Goal: Information Seeking & Learning: Learn about a topic

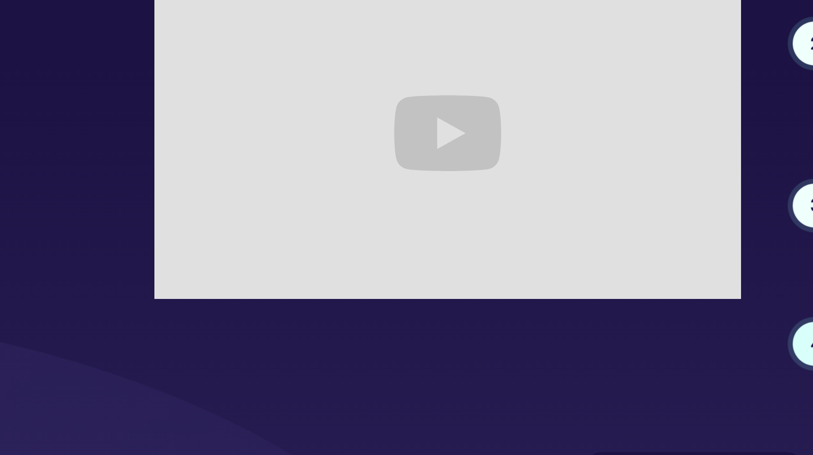
scroll to position [1735, 0]
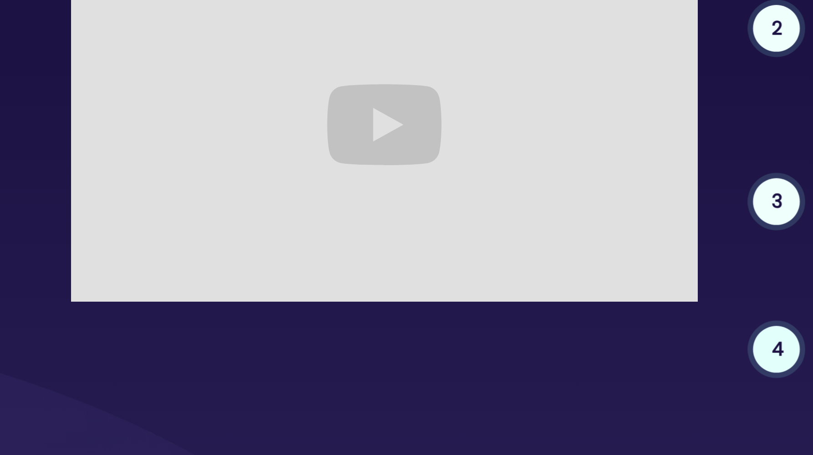
click at [217, 182] on div "1 Create an account Create a Cedar account and verify your identity to protect …" at bounding box center [406, 318] width 583 height 272
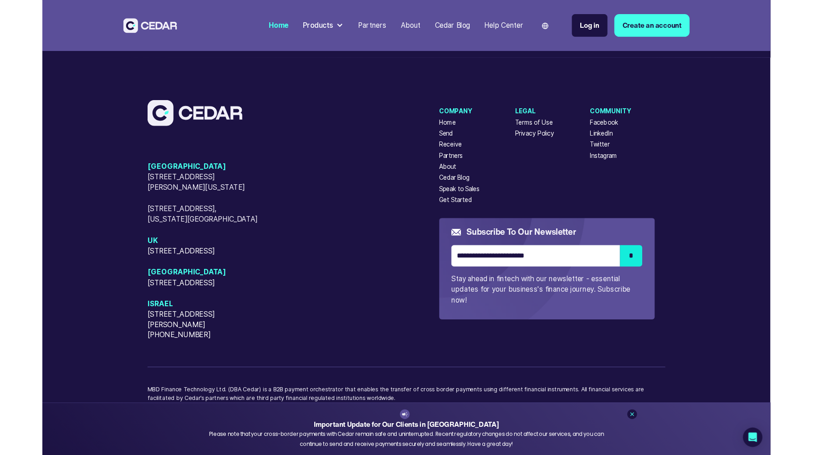
scroll to position [1695, 0]
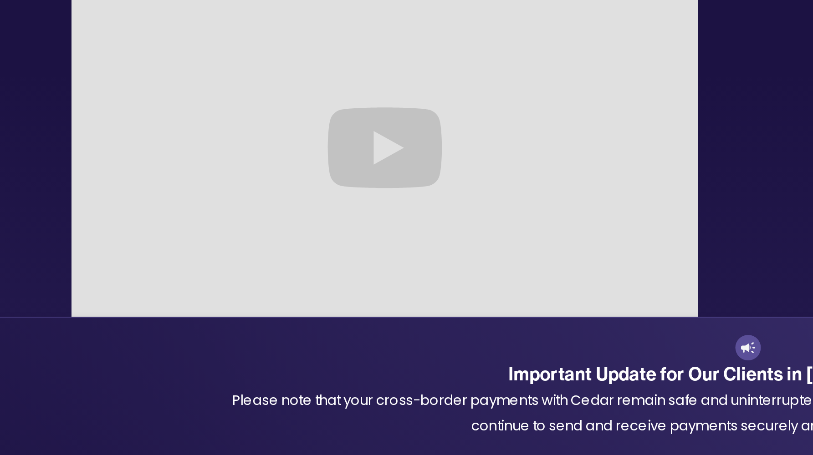
click at [184, 404] on div "Important Update for Our Clients in [GEOGRAPHIC_DATA] Please note that your cro…" at bounding box center [406, 426] width 519 height 44
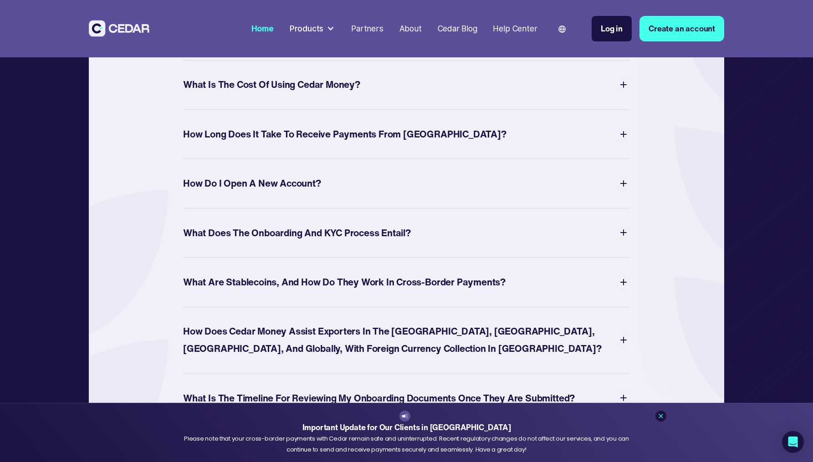
scroll to position [3452, 0]
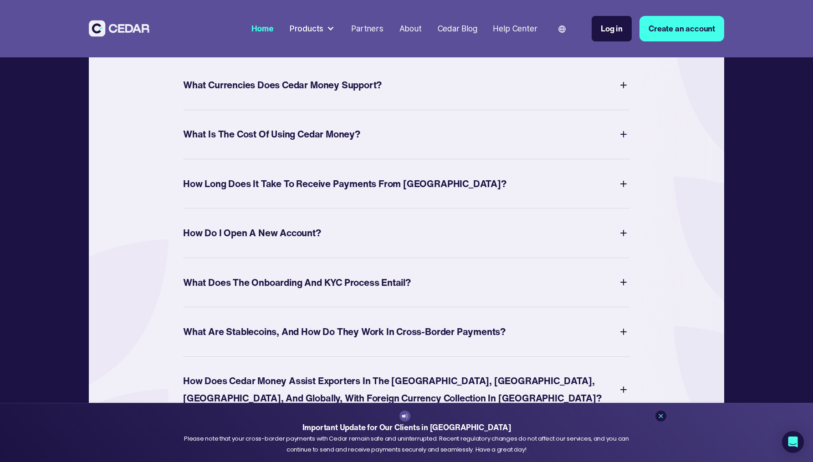
click at [301, 94] on div "What Currencies Does Cedar Money Support?" at bounding box center [282, 85] width 199 height 17
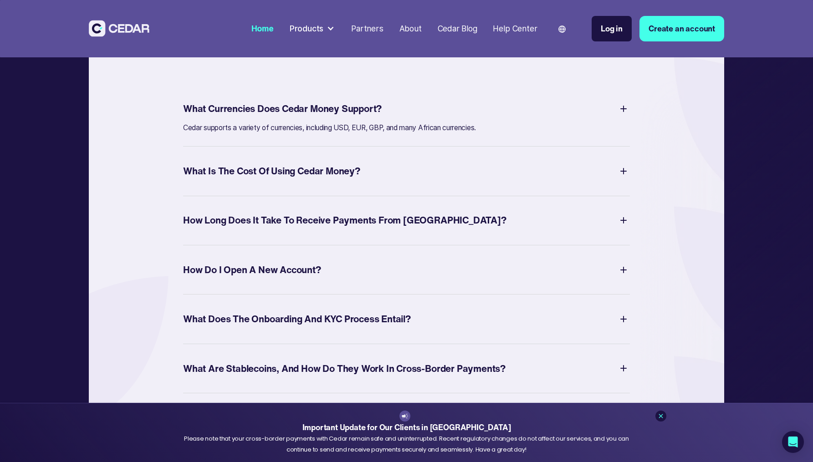
click at [306, 117] on div "What Currencies Does Cedar Money Support?" at bounding box center [282, 108] width 199 height 17
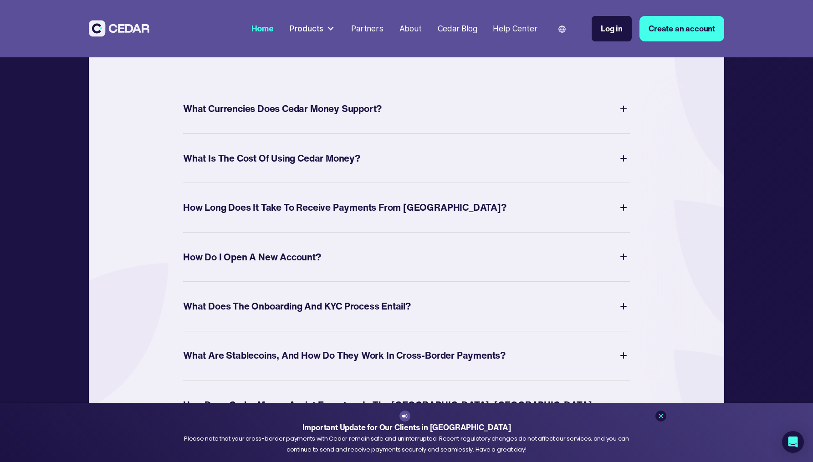
click at [306, 171] on div "What Is The Cost of Using Cedar Money?" at bounding box center [406, 158] width 447 height 25
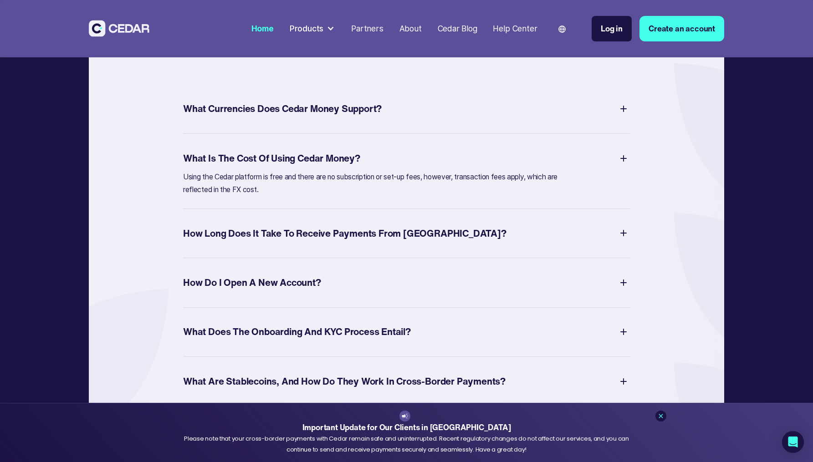
click at [304, 167] on div "What Is The Cost of Using Cedar Money?" at bounding box center [271, 158] width 177 height 17
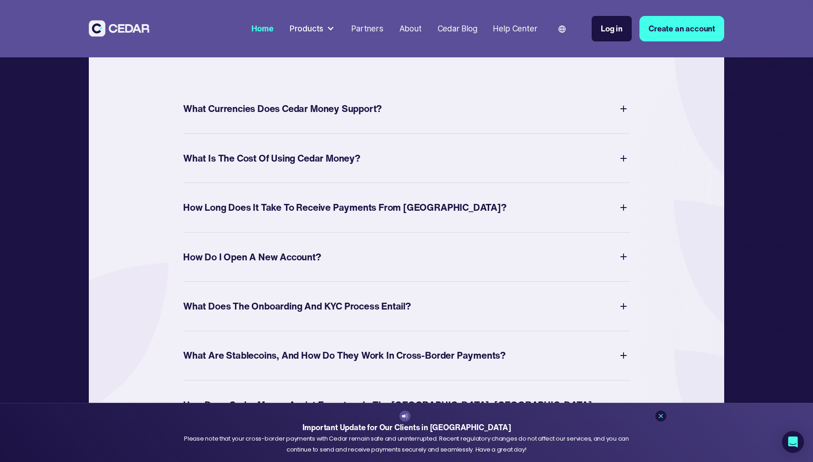
click at [293, 216] on div "How Long Does It Take to Receive Payments from [GEOGRAPHIC_DATA]?" at bounding box center [344, 207] width 323 height 17
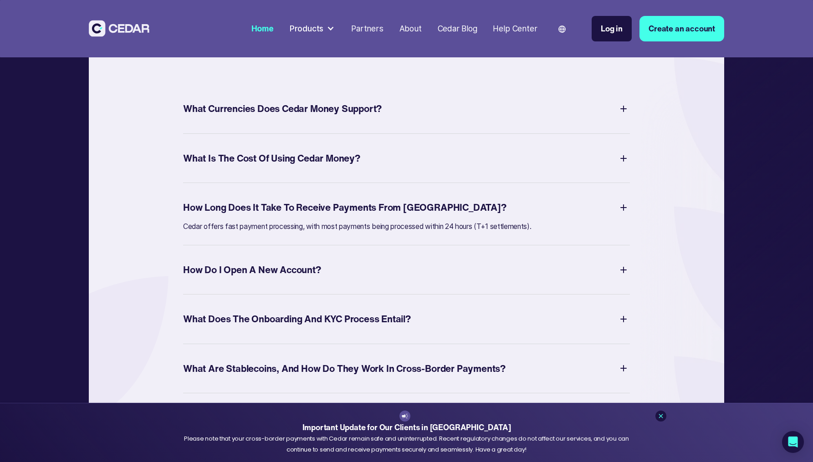
click at [293, 216] on div "How Long Does It Take to Receive Payments from [GEOGRAPHIC_DATA]?" at bounding box center [344, 207] width 323 height 17
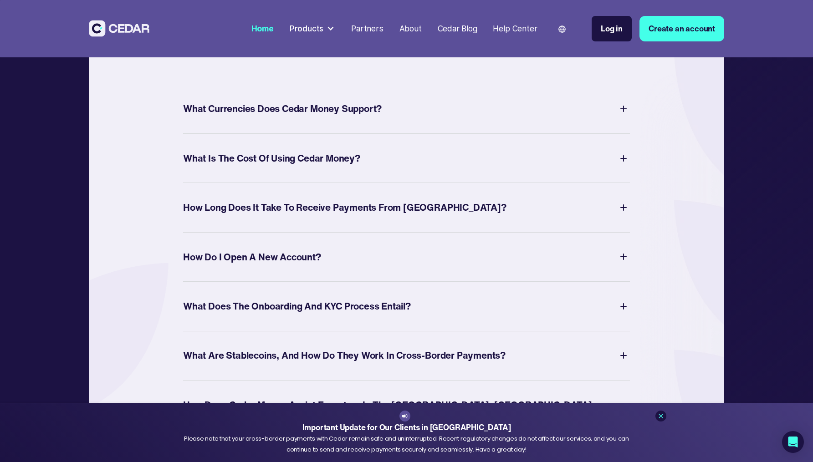
click at [270, 266] on div "How Do I Open a New Account?" at bounding box center [252, 257] width 138 height 17
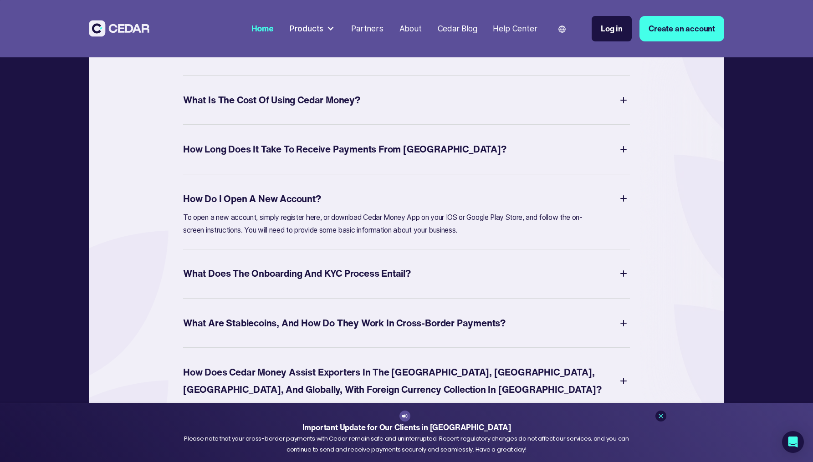
click at [286, 237] on p "To open a new account, simply register here, or download Cedar Money App on you…" at bounding box center [384, 224] width 403 height 26
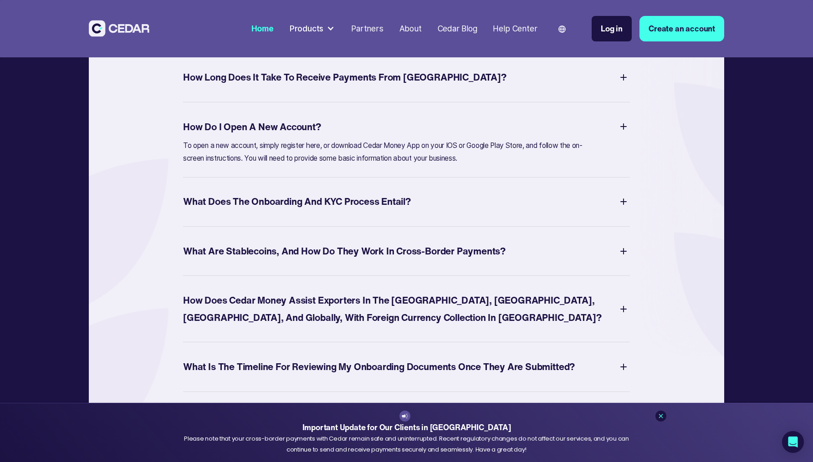
scroll to position [3602, 0]
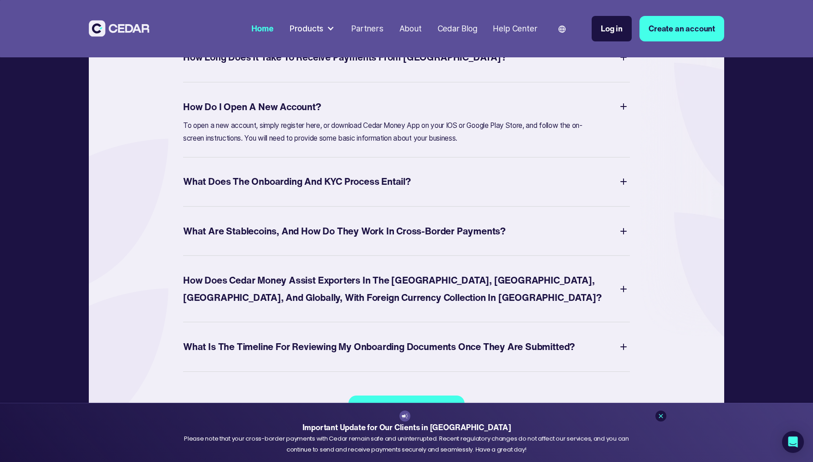
click at [288, 240] on div "What are Stablecoins, and how do they work in Cross-border Payments?" at bounding box center [344, 231] width 322 height 17
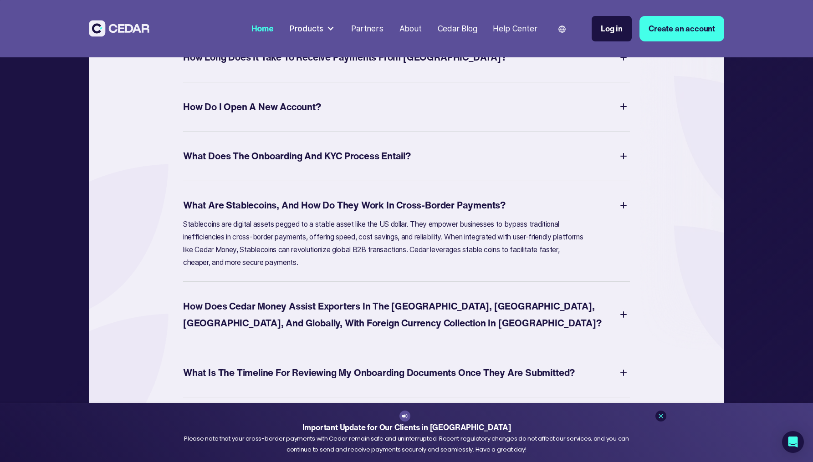
click at [311, 214] on div "What are Stablecoins, and how do they work in Cross-border Payments?" at bounding box center [344, 205] width 322 height 17
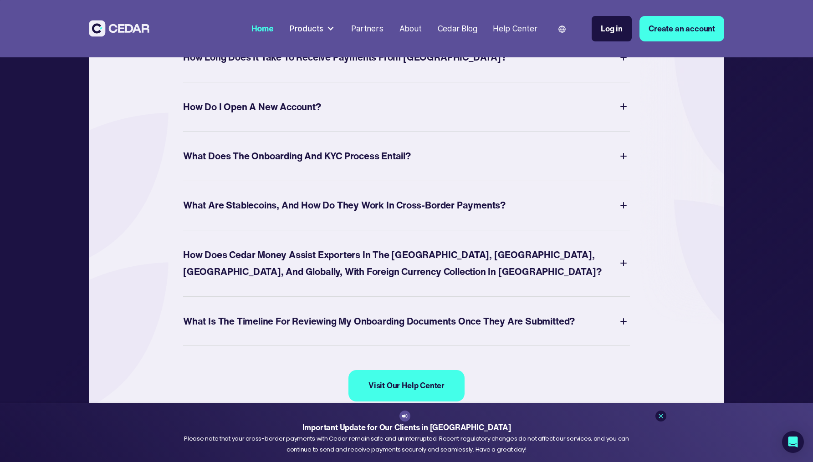
scroll to position [3607, 0]
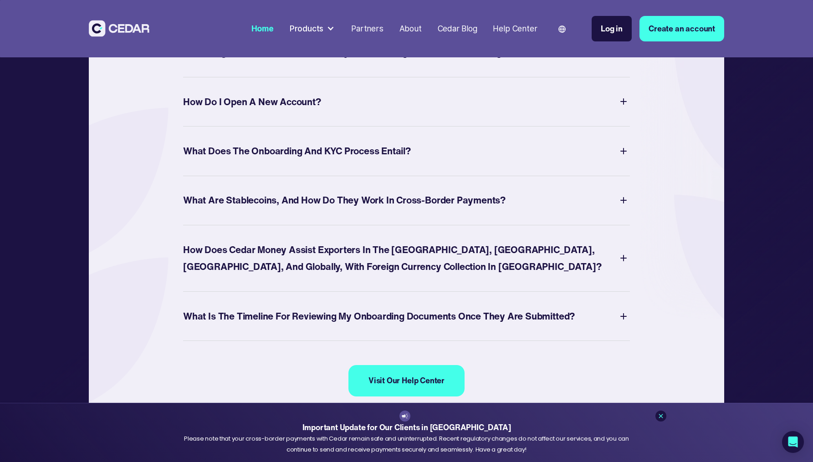
click at [315, 276] on div "How does Cedar Money assist Exporters in the [GEOGRAPHIC_DATA], [GEOGRAPHIC_DAT…" at bounding box center [400, 258] width 434 height 34
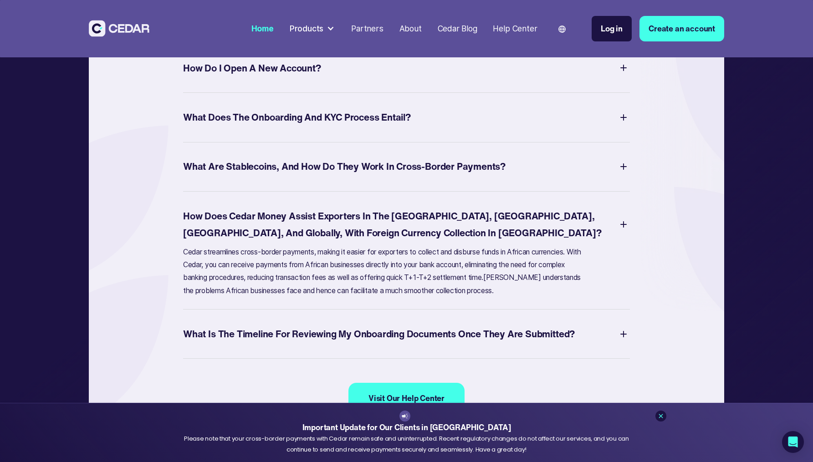
scroll to position [3666, 0]
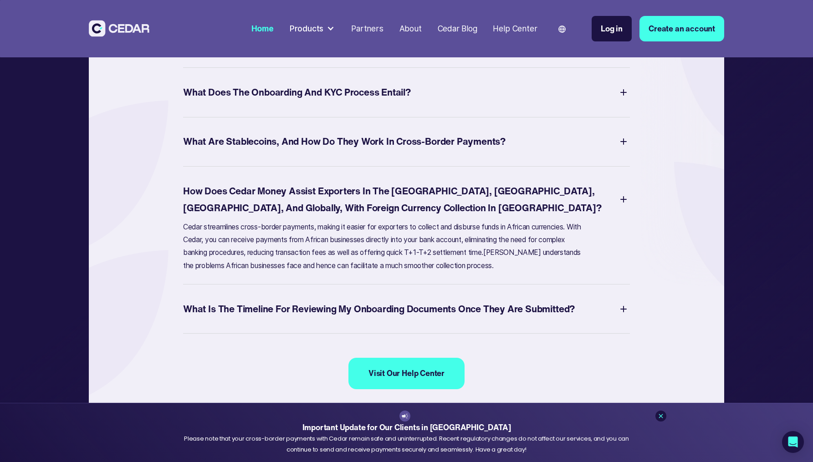
click at [337, 217] on div "How does Cedar Money assist Exporters in the [GEOGRAPHIC_DATA], [GEOGRAPHIC_DAT…" at bounding box center [400, 200] width 434 height 34
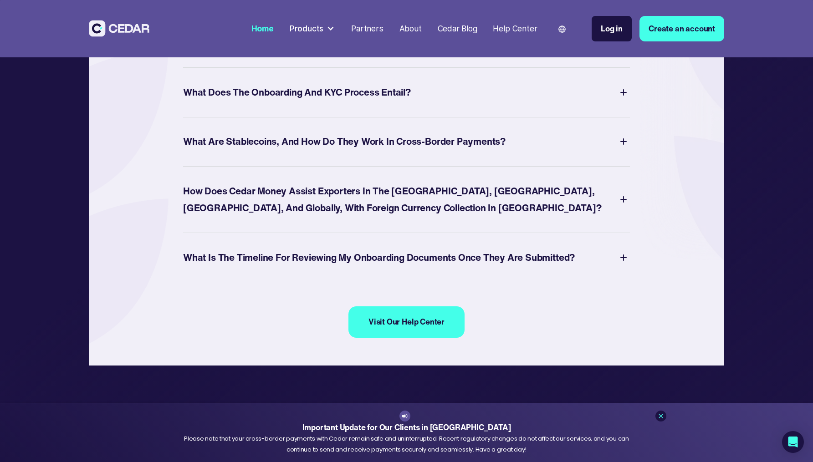
click at [334, 270] on div "What Is The Timeline for Reviewing My Onboarding Documents Once They are Submit…" at bounding box center [406, 257] width 447 height 25
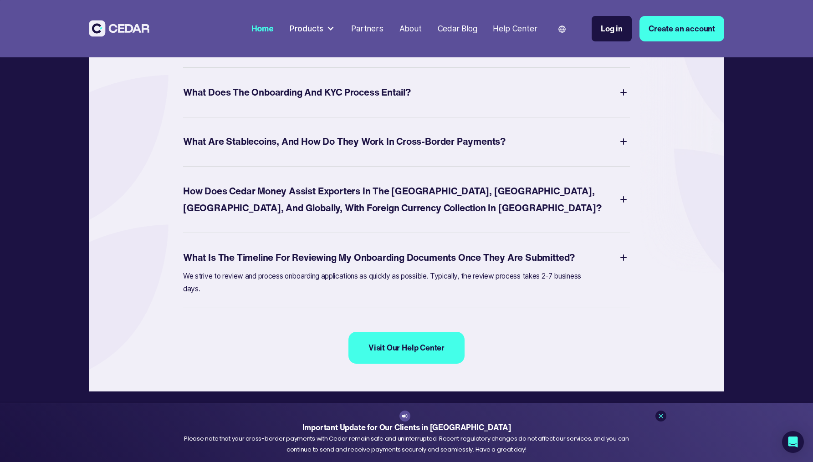
click at [334, 270] on div "What Is The Timeline for Reviewing My Onboarding Documents Once They are Submit…" at bounding box center [406, 257] width 447 height 25
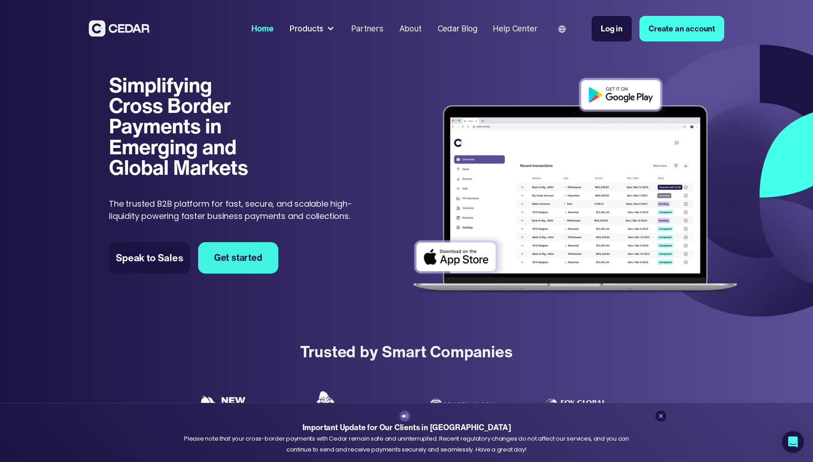
scroll to position [0, 0]
click at [329, 29] on div at bounding box center [331, 29] width 8 height 8
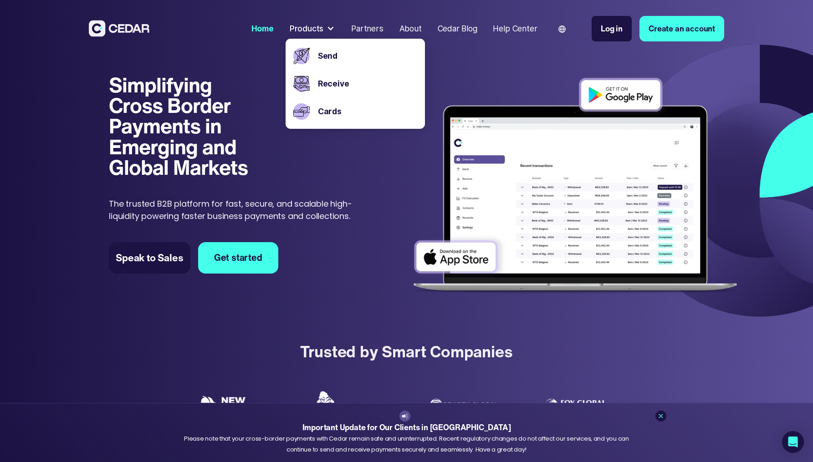
click at [370, 26] on div "Partners" at bounding box center [367, 29] width 32 height 12
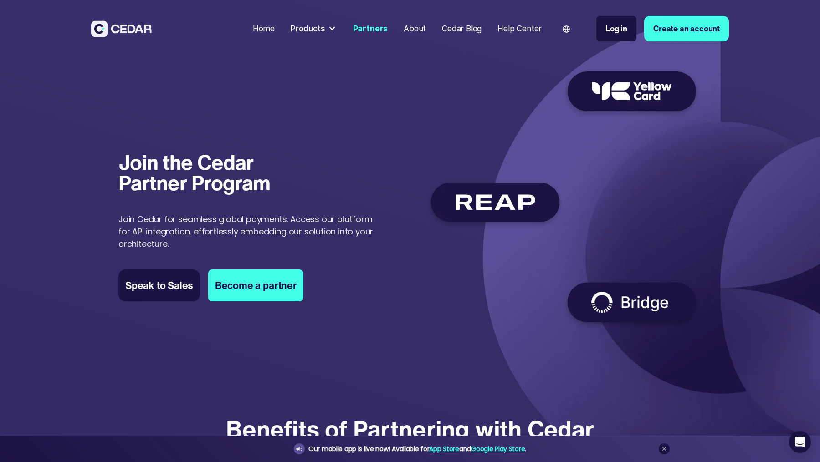
click at [255, 221] on p "Join Cedar for seamless global payments. Access our platform for API integratio…" at bounding box center [251, 231] width 267 height 37
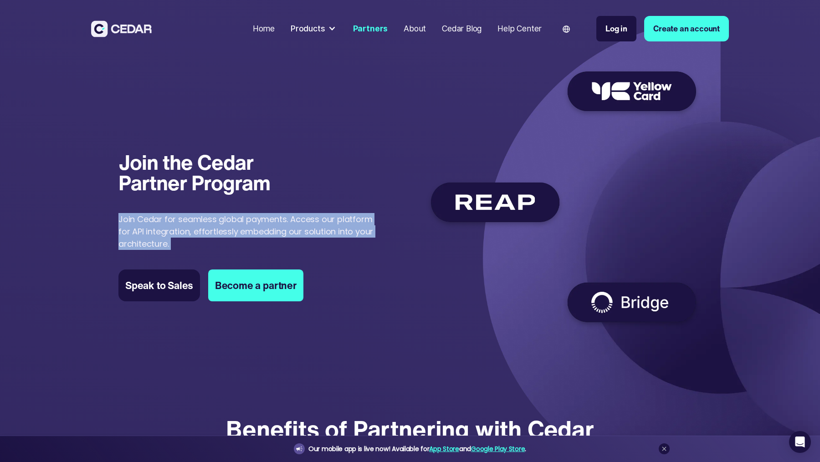
click at [255, 221] on p "Join Cedar for seamless global payments. Access our platform for API integratio…" at bounding box center [251, 231] width 267 height 37
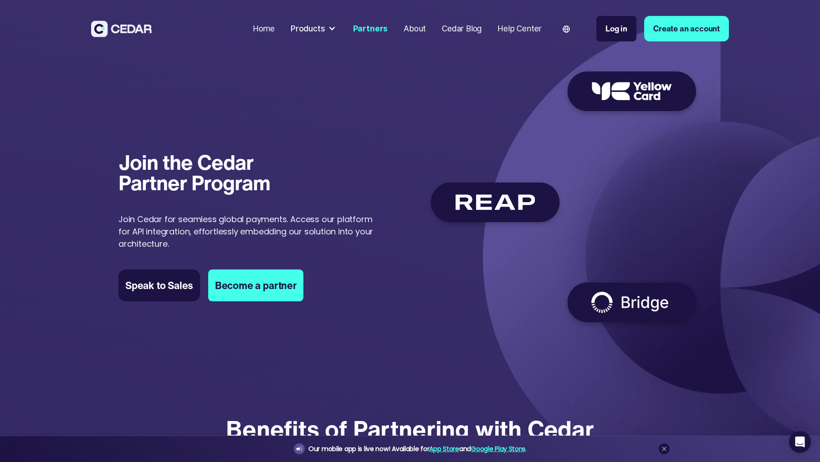
click at [420, 29] on div "About" at bounding box center [414, 29] width 22 height 12
